Goal: Task Accomplishment & Management: Complete application form

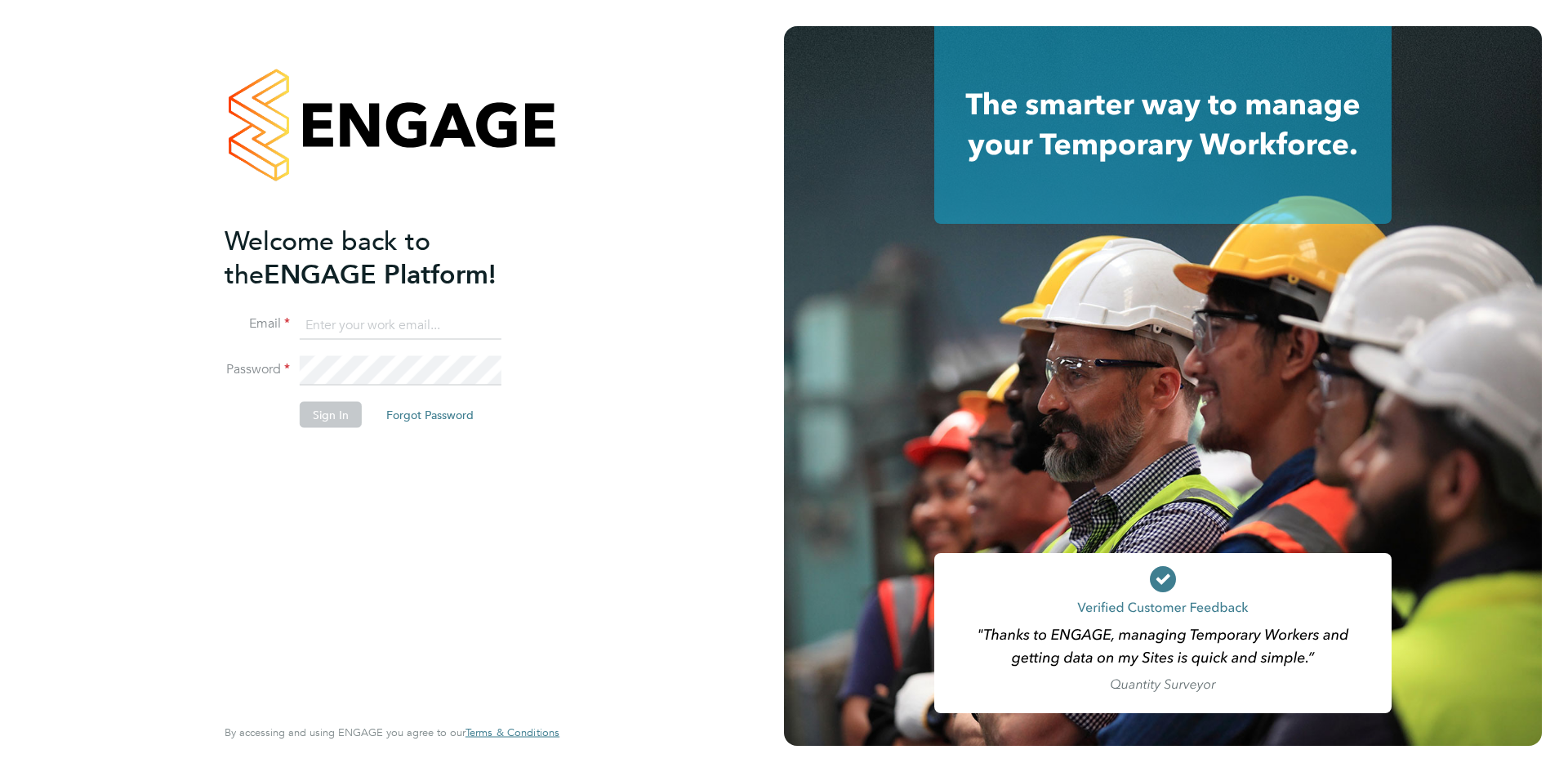
type input "[EMAIL_ADDRESS][DOMAIN_NAME]"
click at [314, 393] on li "Password" at bounding box center [383, 379] width 319 height 46
click at [314, 417] on button "Sign In" at bounding box center [331, 414] width 62 height 26
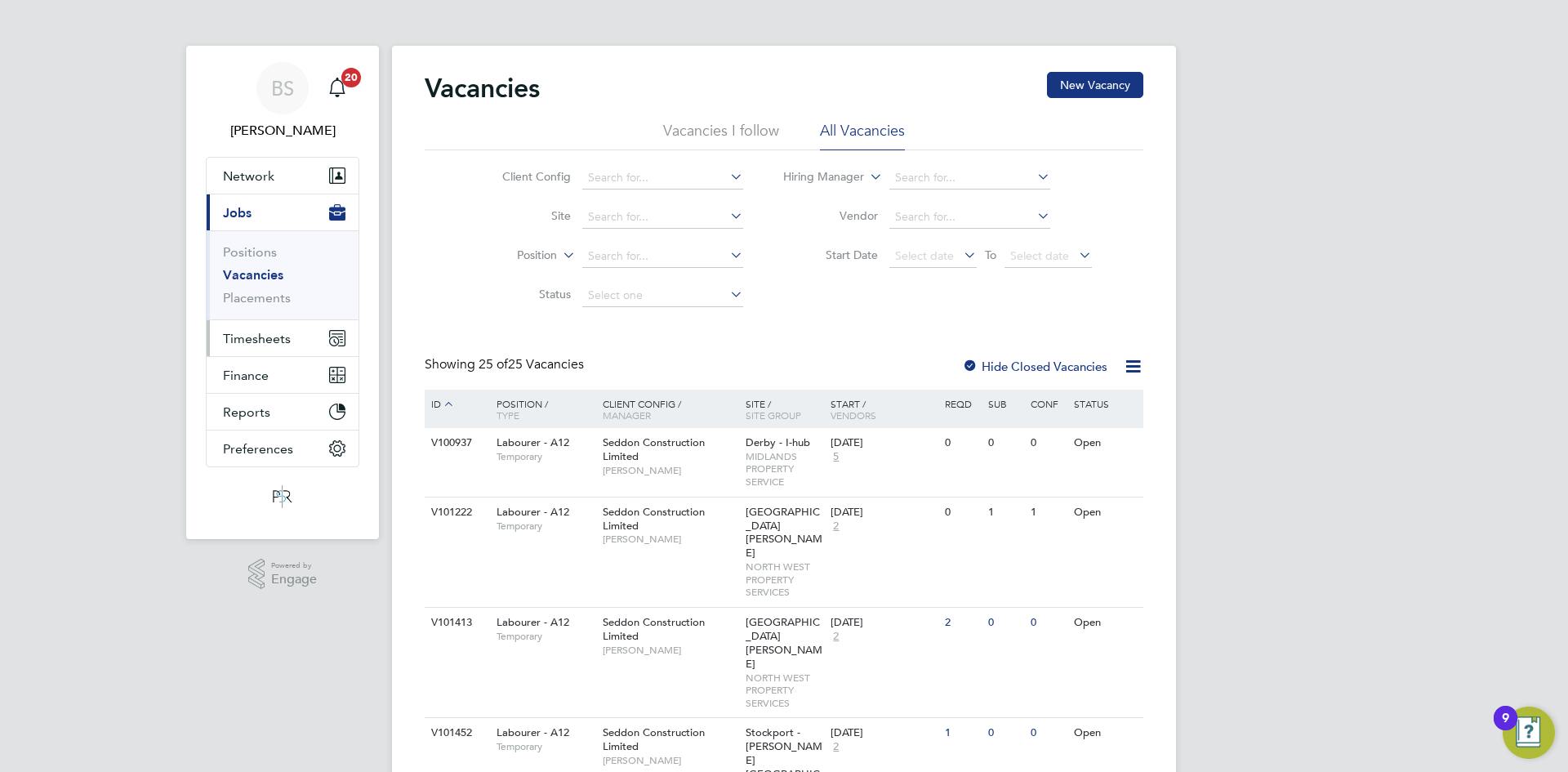
click at [255, 339] on span "Timesheets" at bounding box center [256, 338] width 68 height 16
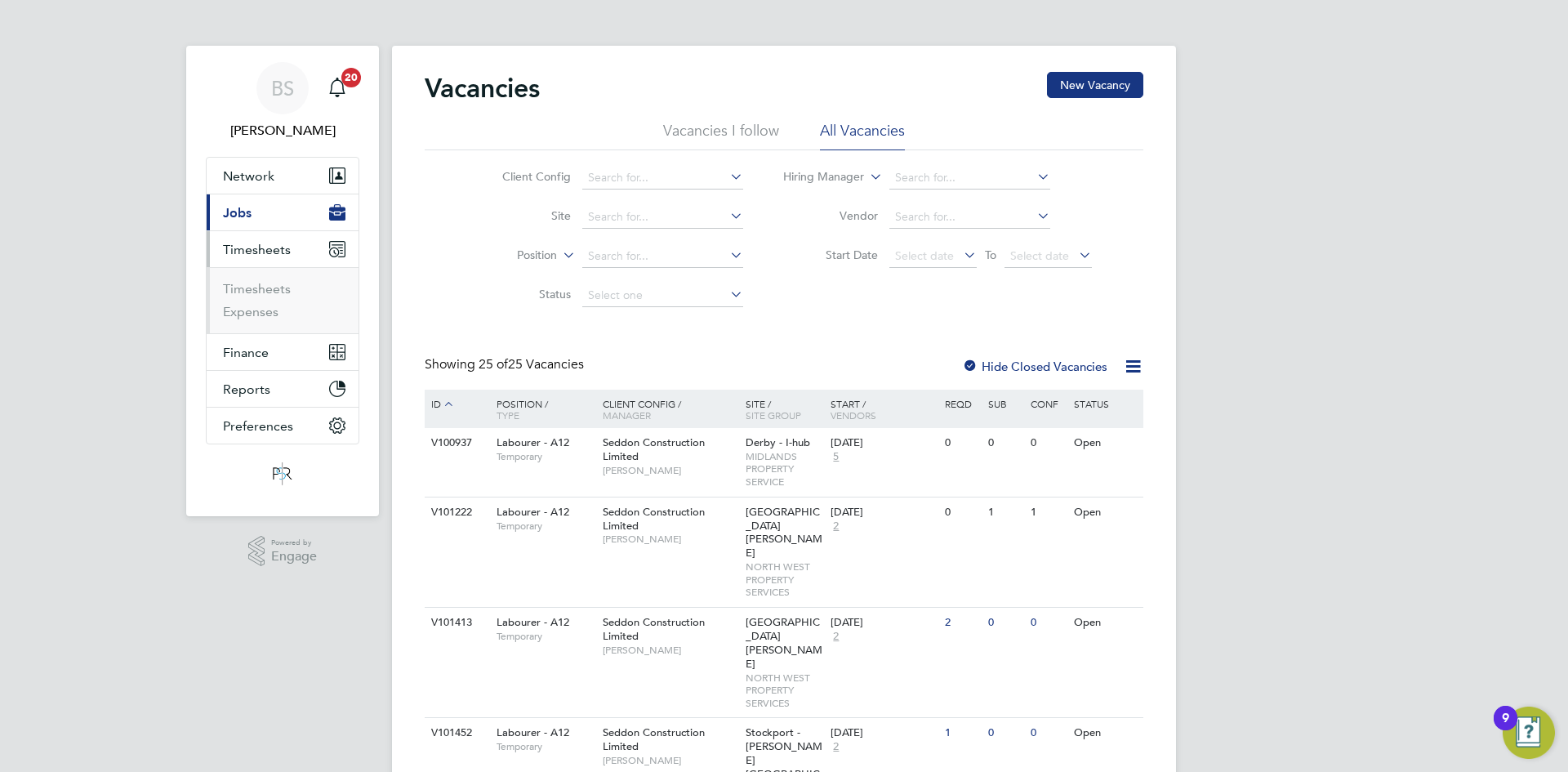
click at [274, 279] on ul "Timesheets Expenses" at bounding box center [282, 300] width 151 height 66
click at [274, 281] on link "Timesheets" at bounding box center [256, 289] width 68 height 16
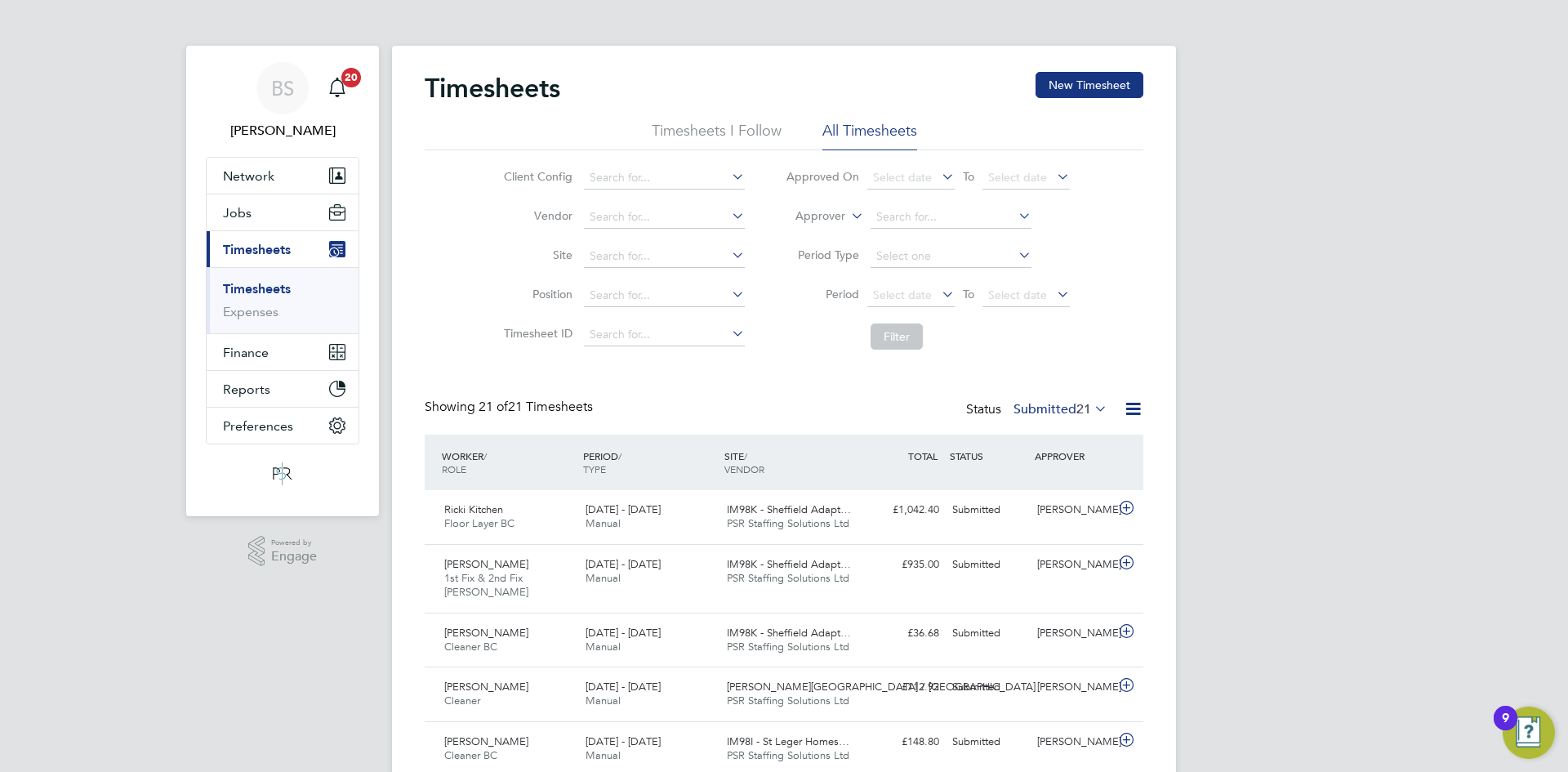
click at [224, 288] on link "Timesheets" at bounding box center [256, 289] width 68 height 16
click at [1072, 90] on button "New Timesheet" at bounding box center [1089, 85] width 108 height 26
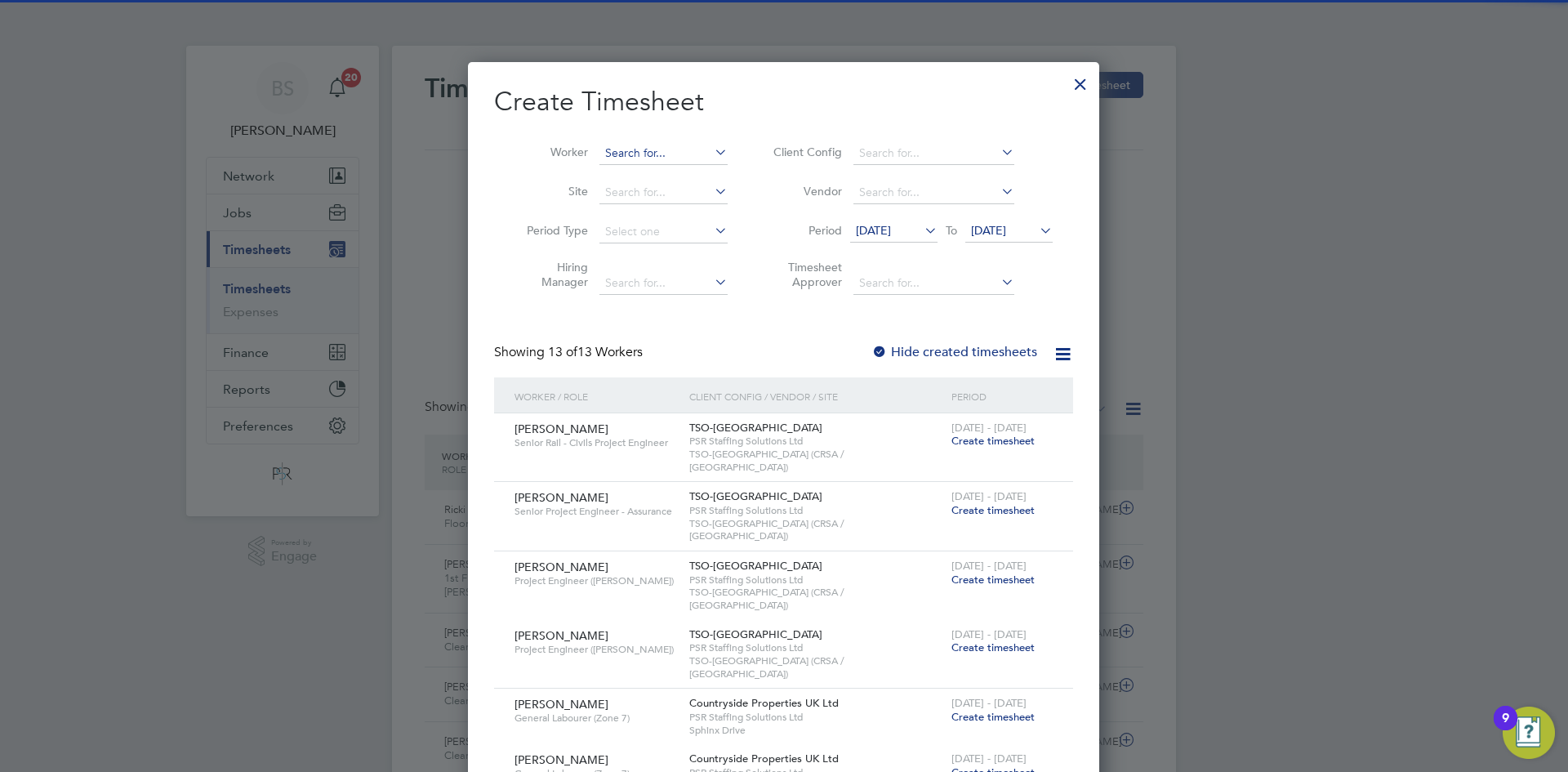
click at [706, 146] on input at bounding box center [663, 153] width 128 height 22
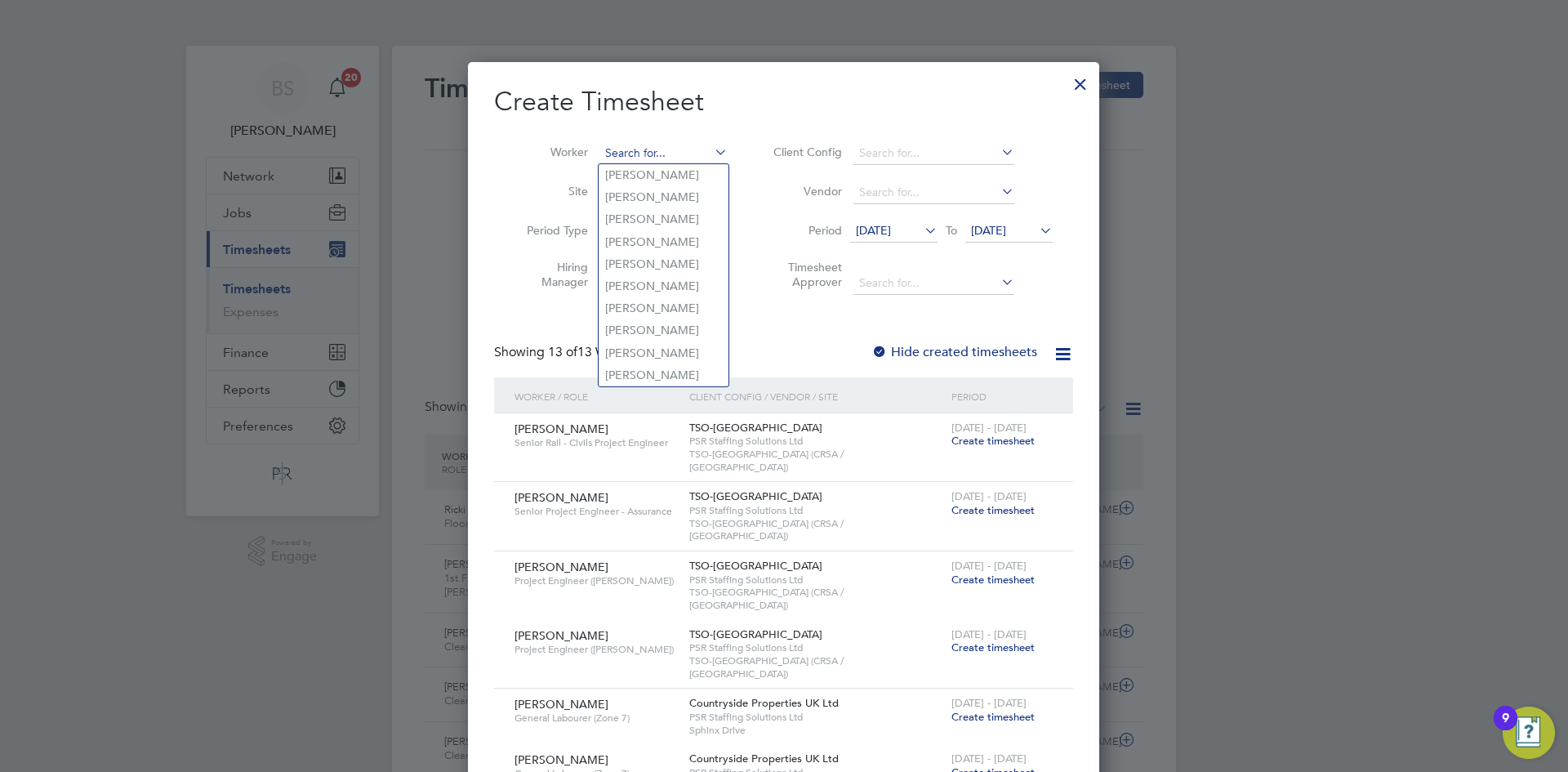
paste input "[PERSON_NAME]"
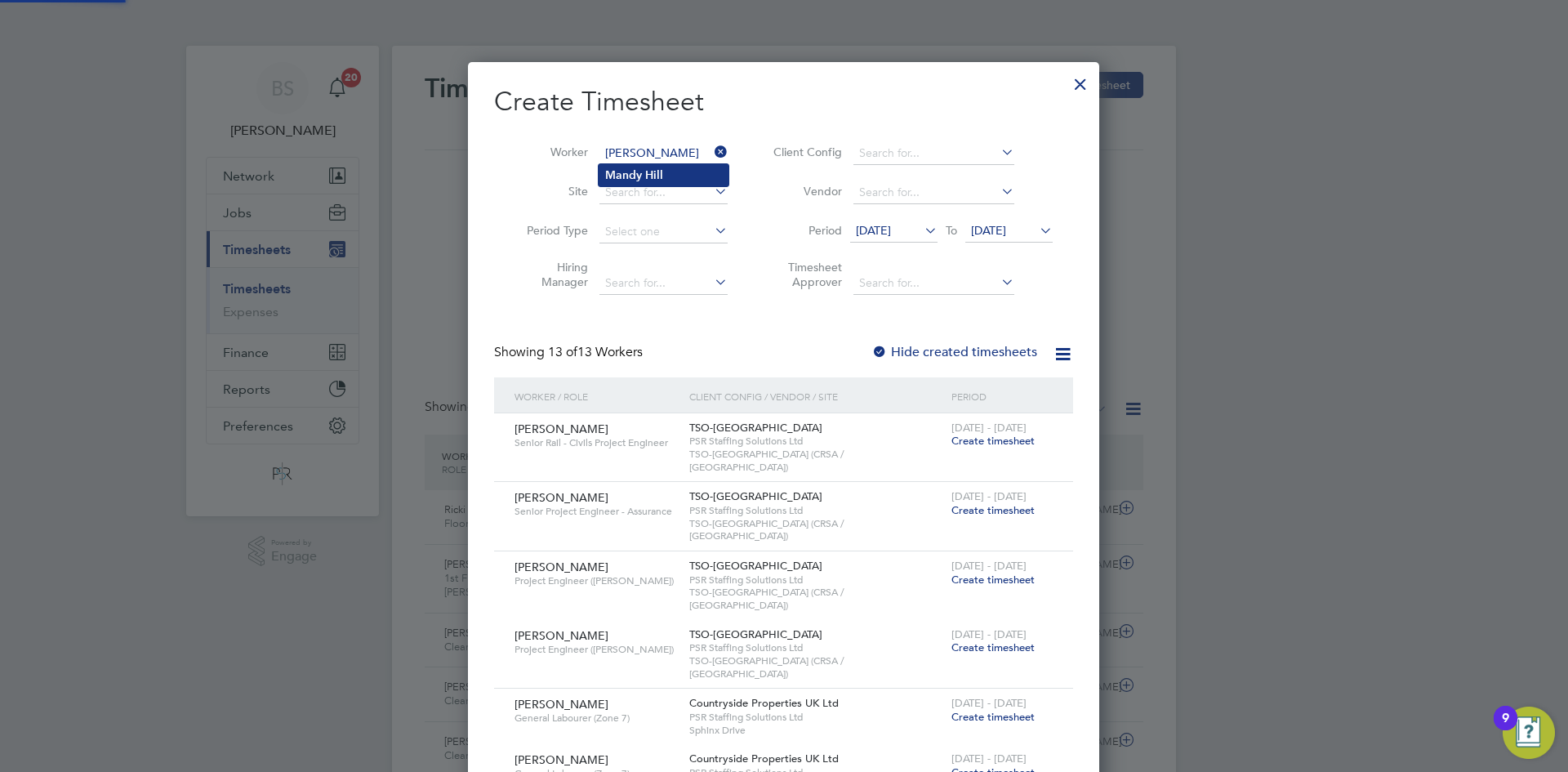
type input "[PERSON_NAME]"
click at [656, 179] on b "Hill" at bounding box center [654, 175] width 18 height 14
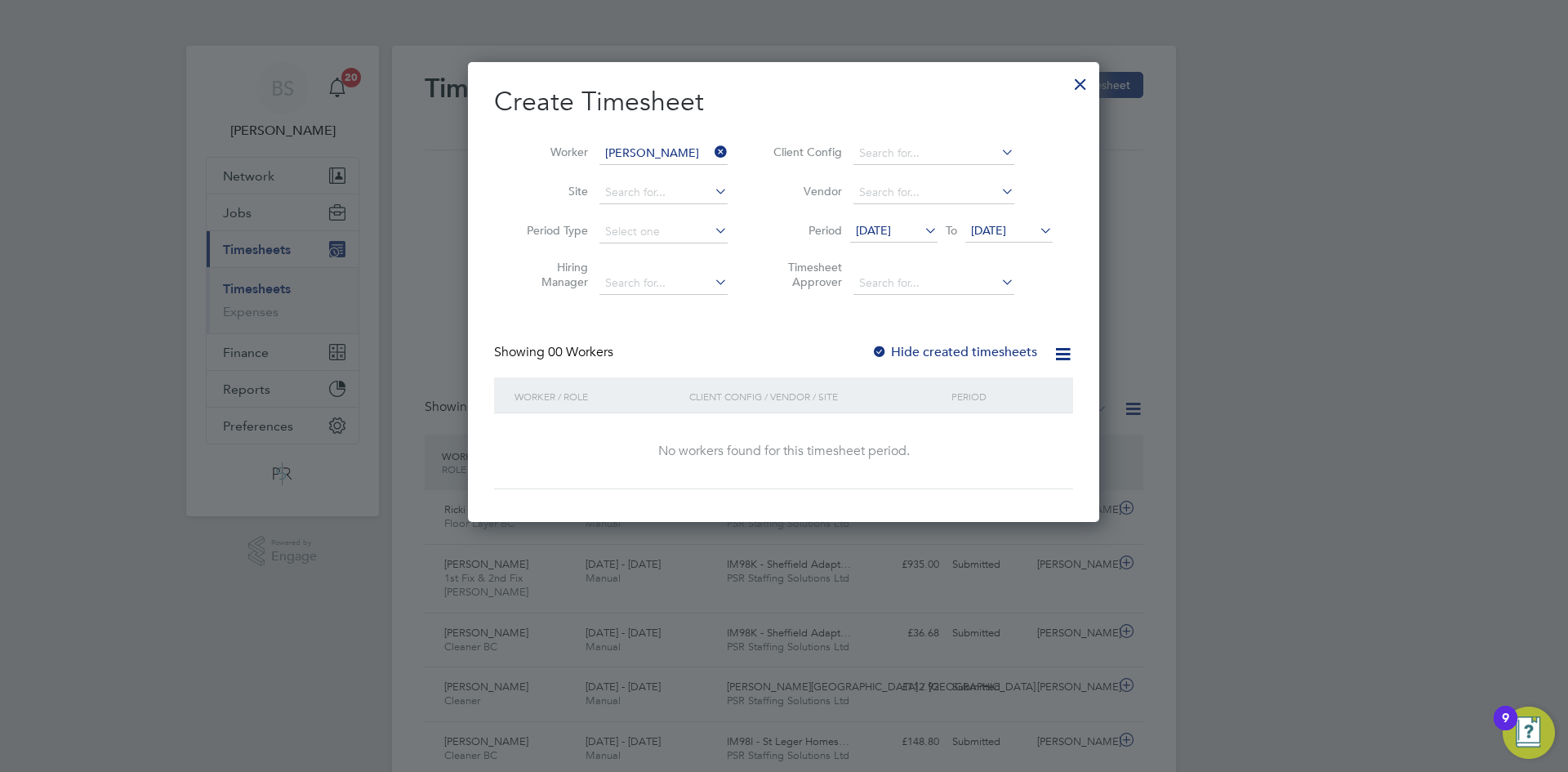
click at [933, 350] on label "Hide created timesheets" at bounding box center [954, 351] width 165 height 16
click at [898, 221] on span "17 Sep 2025" at bounding box center [893, 232] width 87 height 22
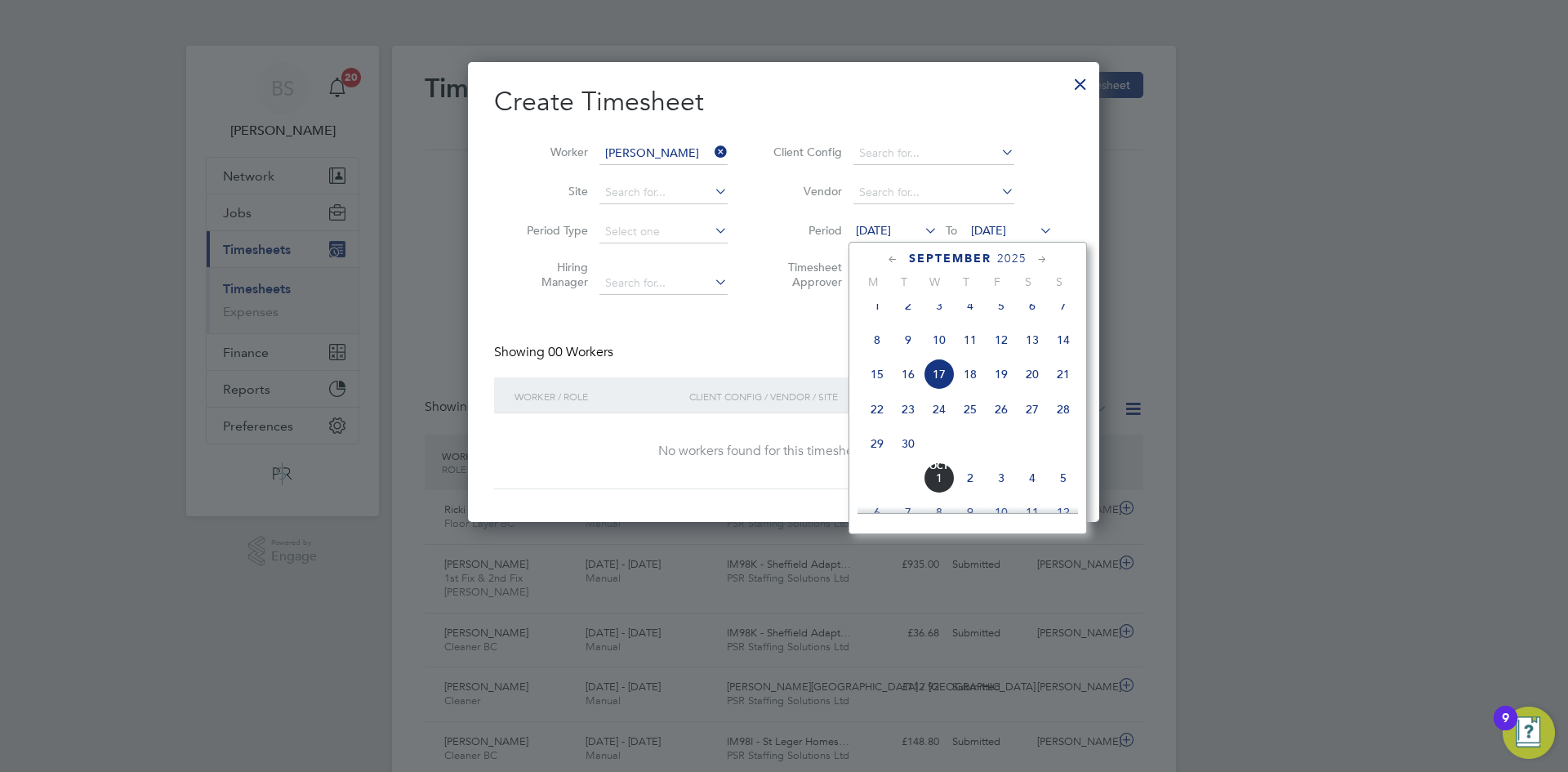
click at [875, 420] on span "22" at bounding box center [877, 408] width 31 height 31
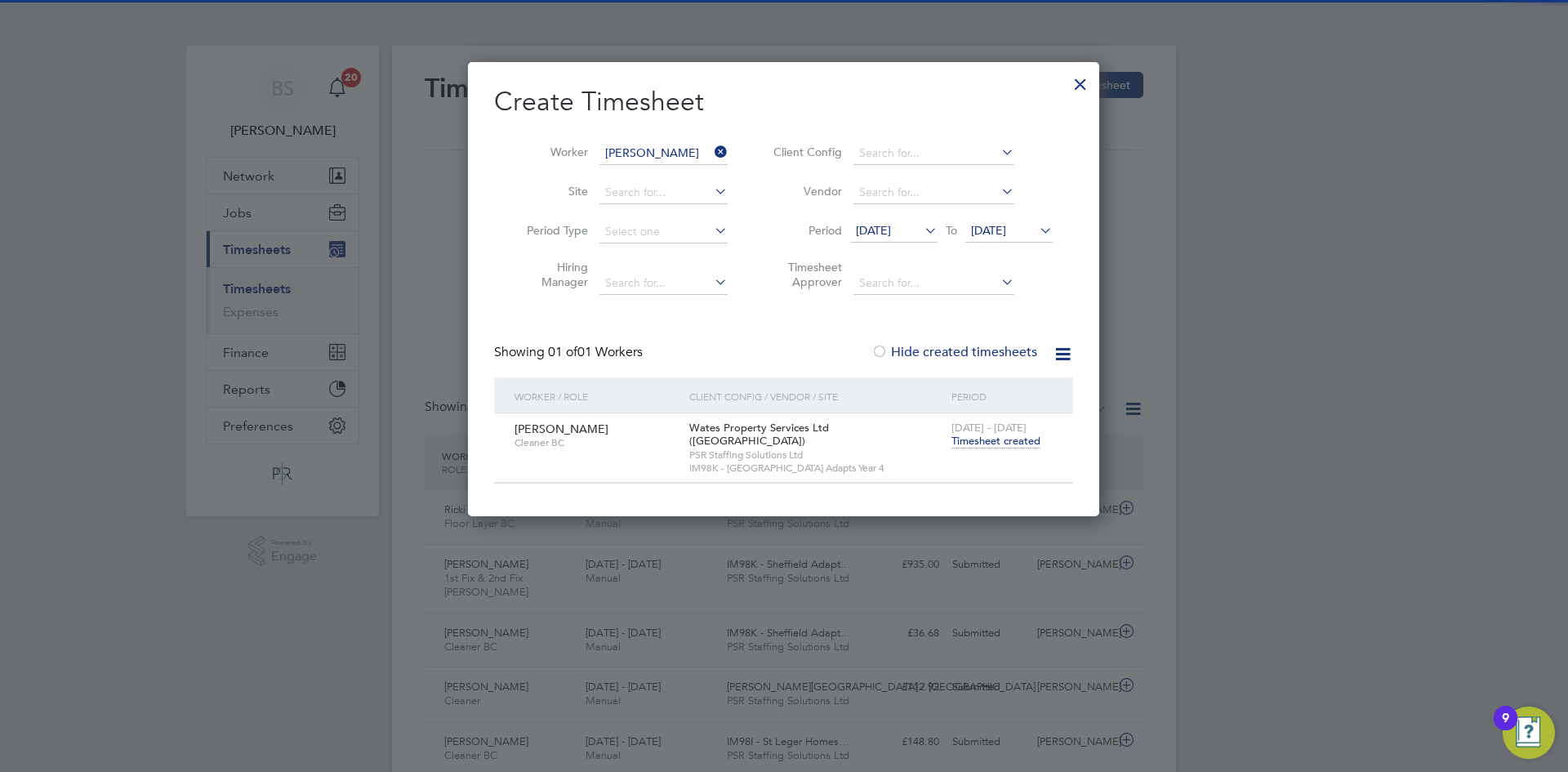
click at [979, 442] on span "Timesheet created" at bounding box center [996, 441] width 89 height 15
